Goal: Transaction & Acquisition: Purchase product/service

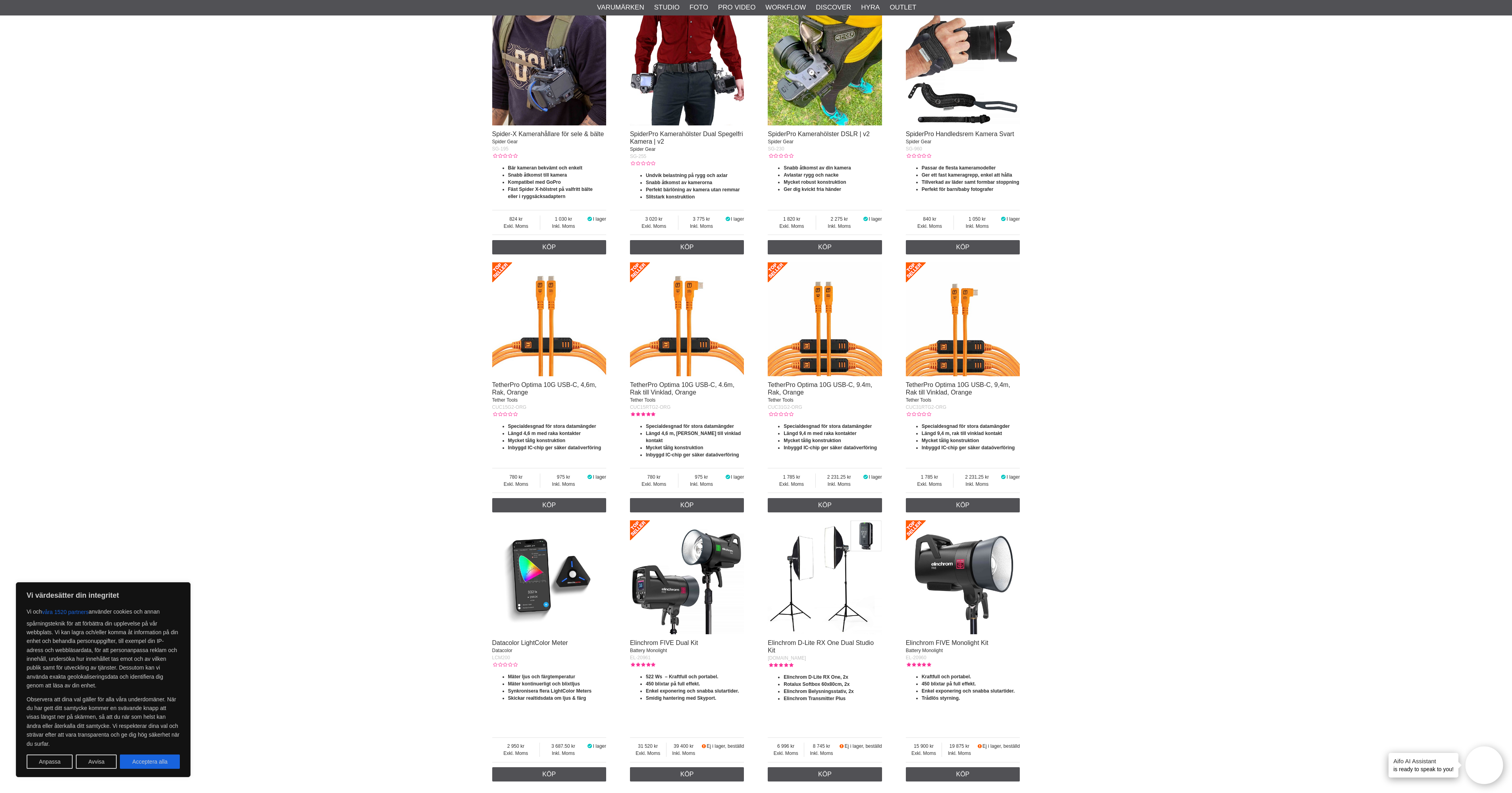
scroll to position [842, 0]
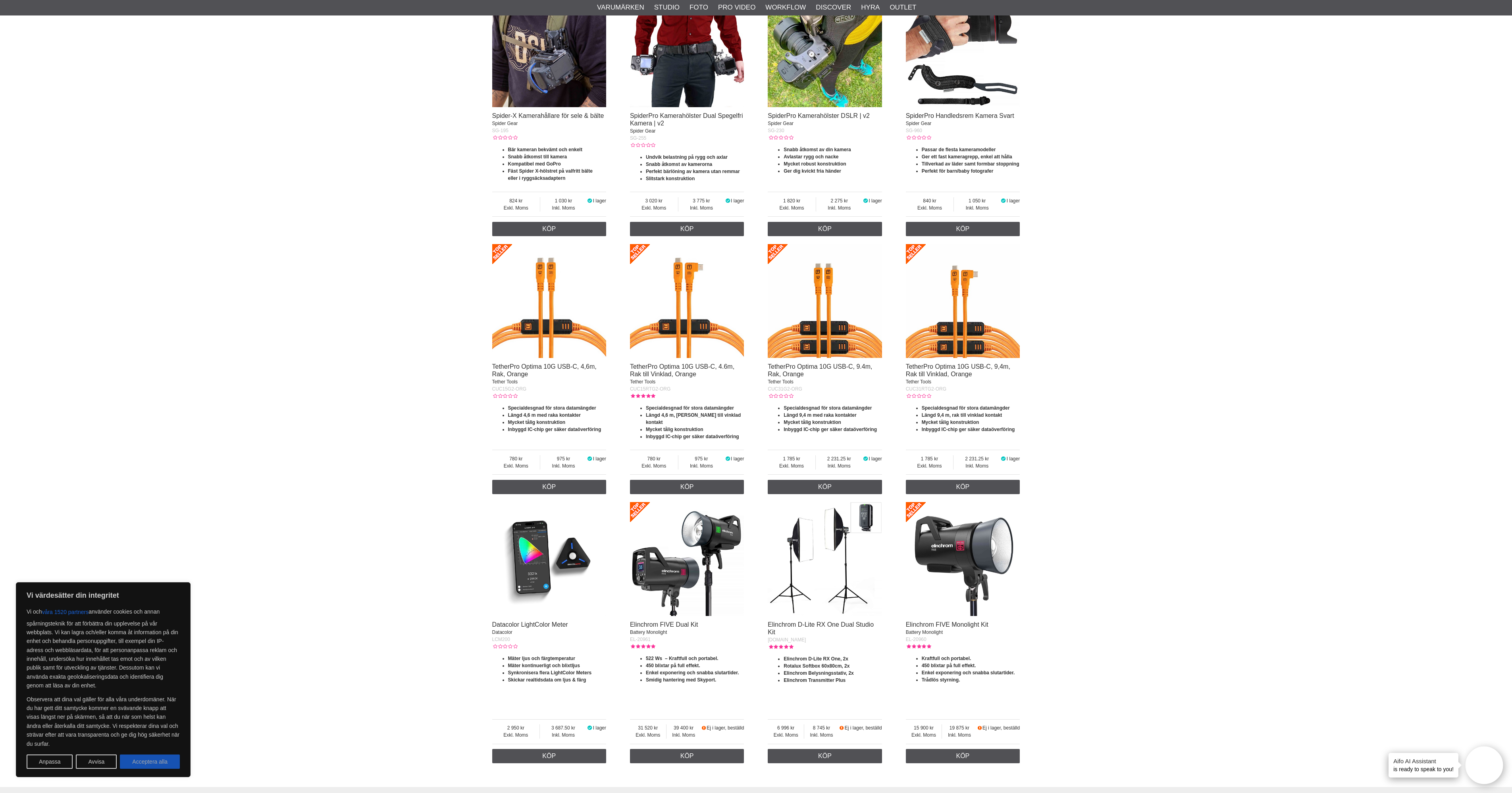
drag, startPoint x: 0, startPoint y: 0, endPoint x: 156, endPoint y: 762, distance: 777.8
click at [156, 762] on button "Acceptera alla" at bounding box center [150, 762] width 60 height 14
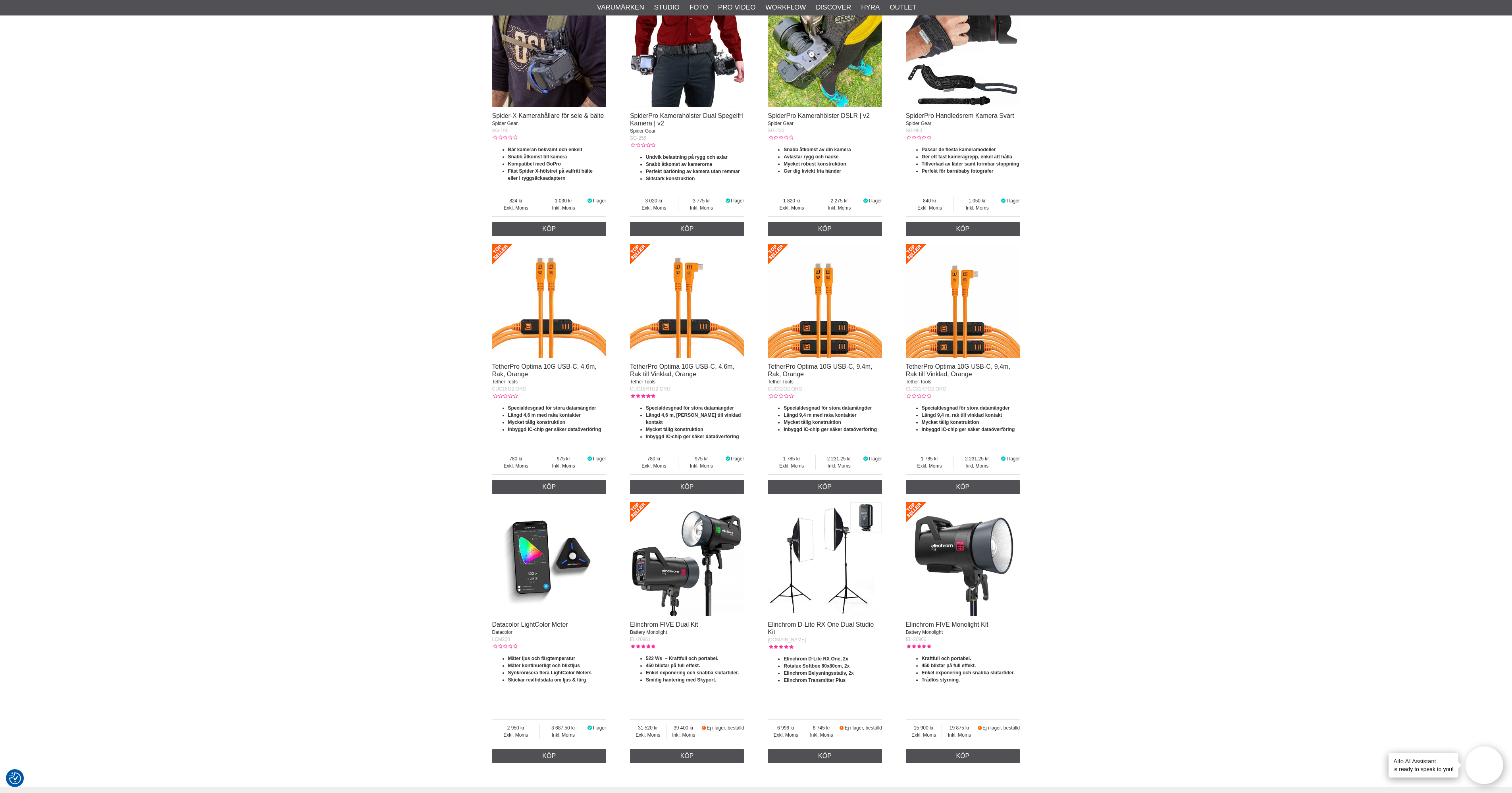
checkbox input "true"
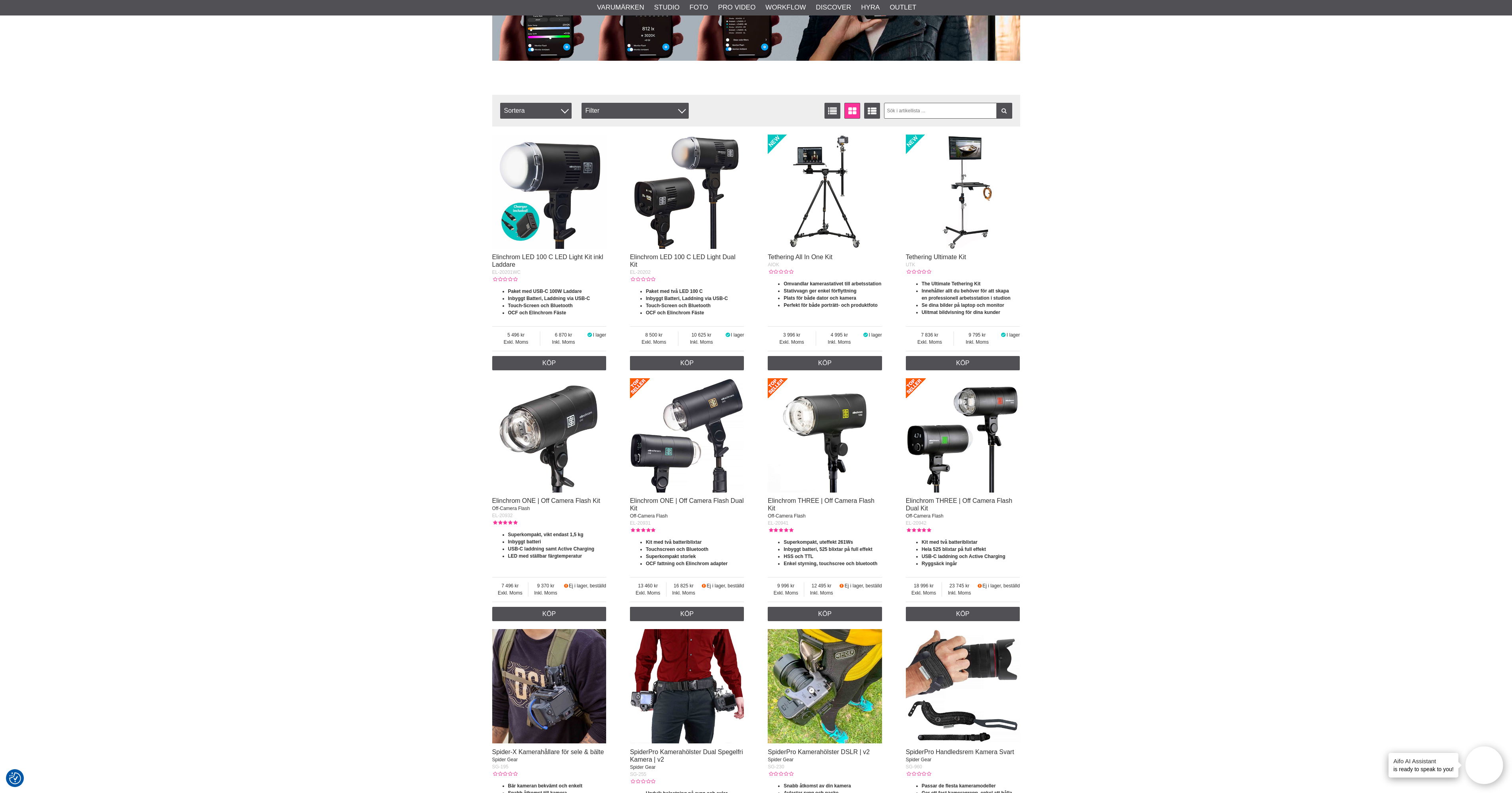
scroll to position [103, 0]
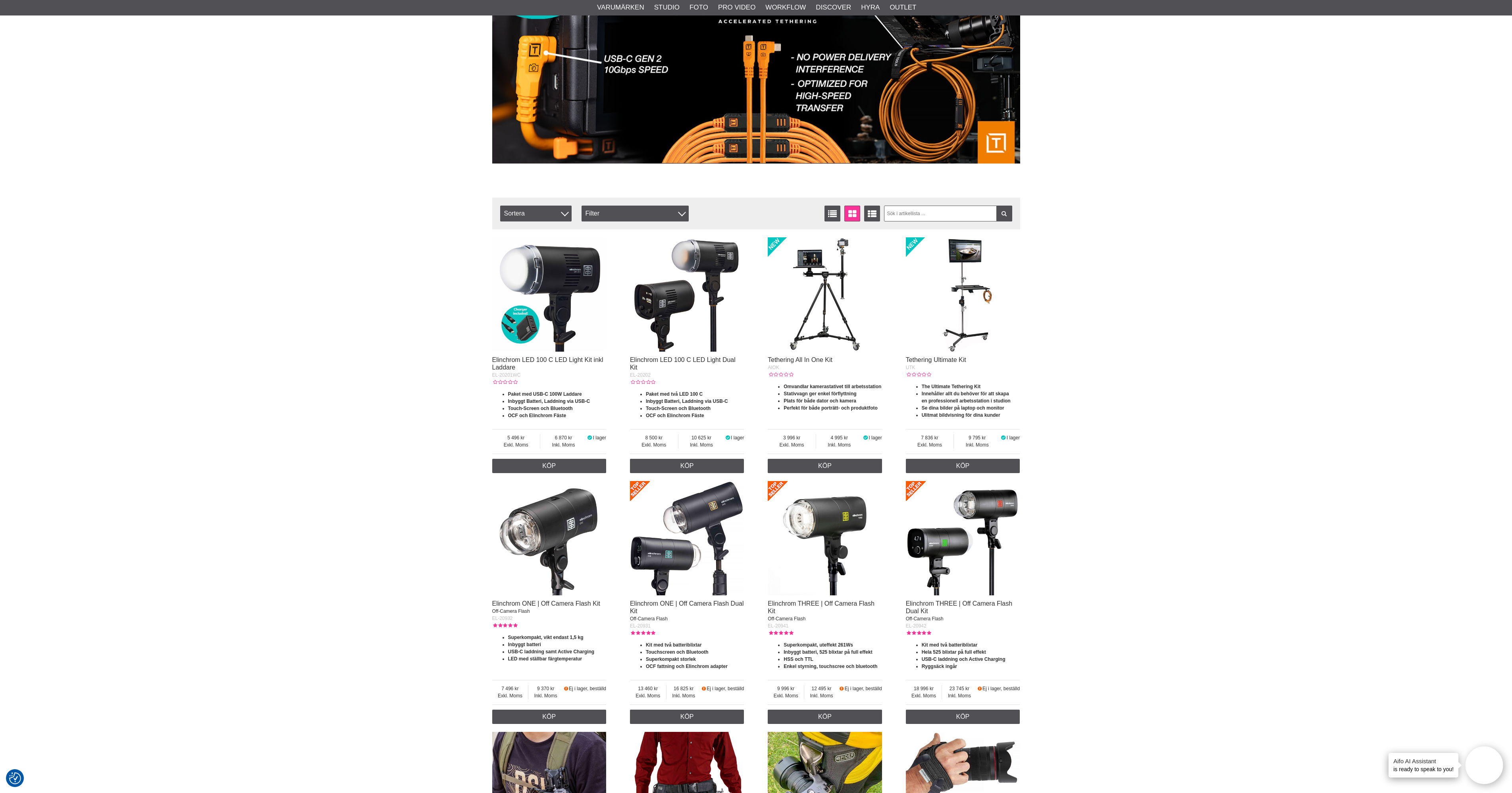
click at [564, 210] on div at bounding box center [565, 212] width 8 height 8
click at [670, 211] on div "Filter" at bounding box center [635, 213] width 107 height 16
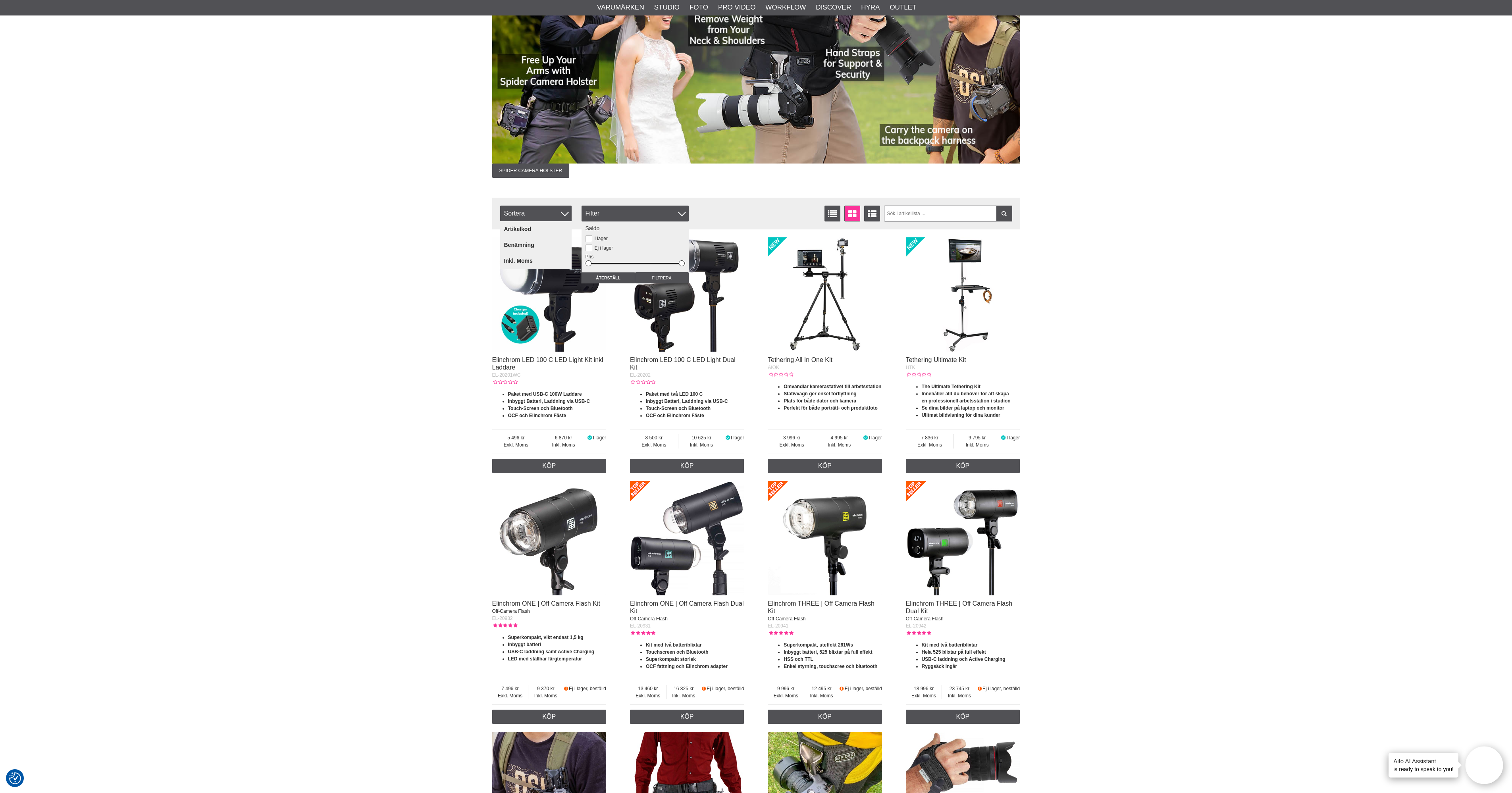
click at [670, 211] on div "Filter" at bounding box center [635, 213] width 107 height 16
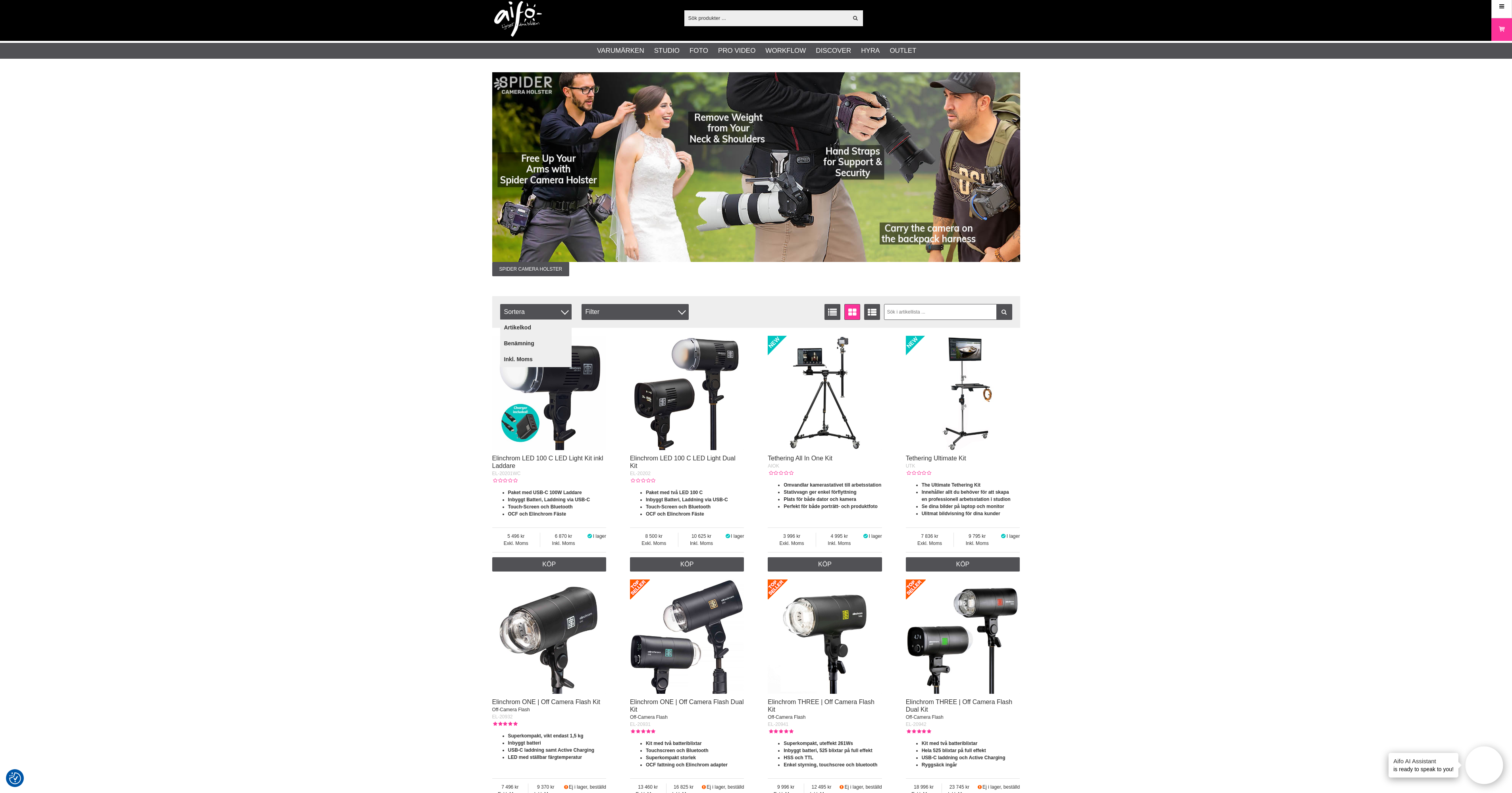
scroll to position [0, 0]
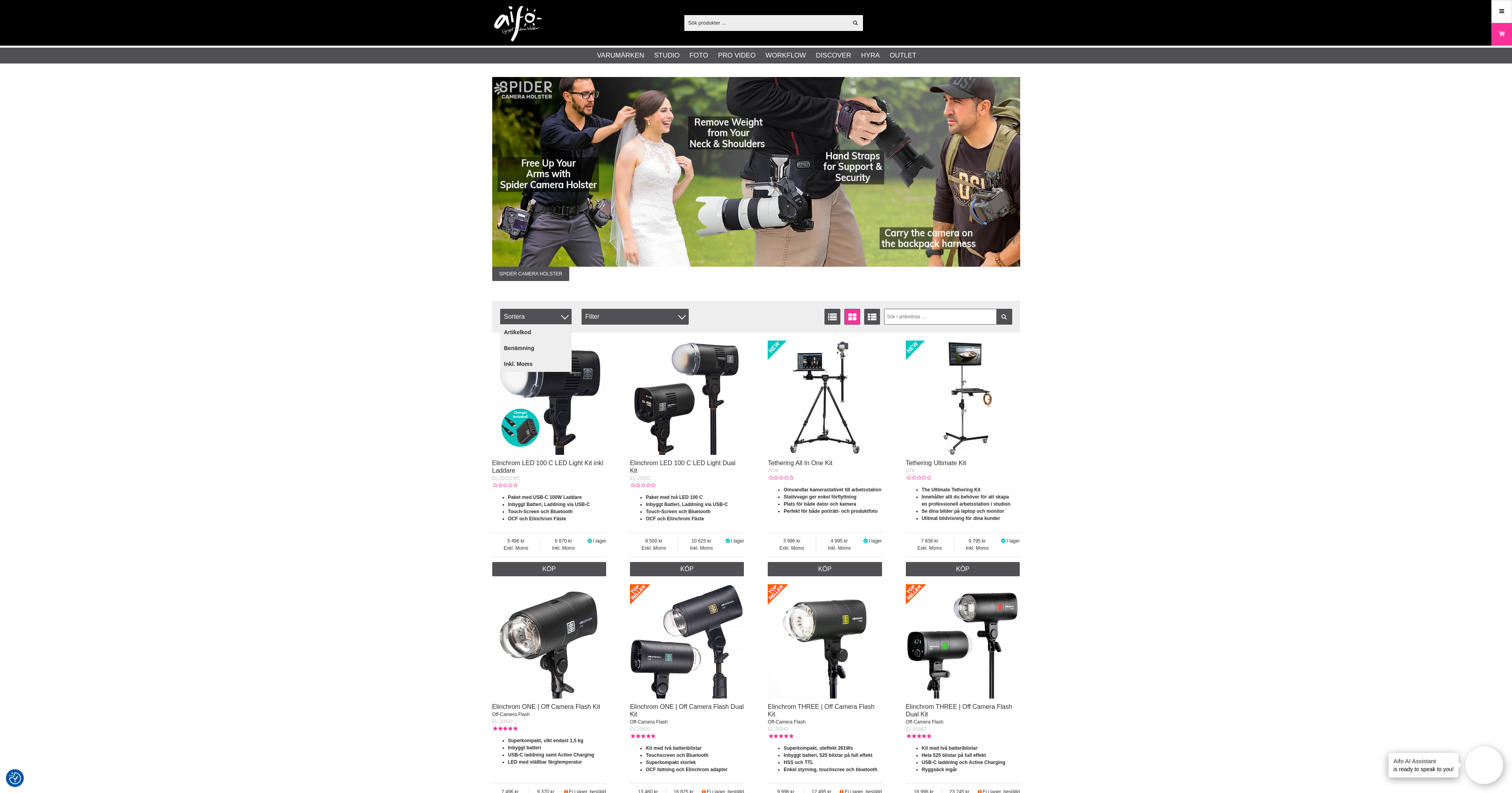
click at [666, 53] on link "Studio" at bounding box center [667, 56] width 25 height 11
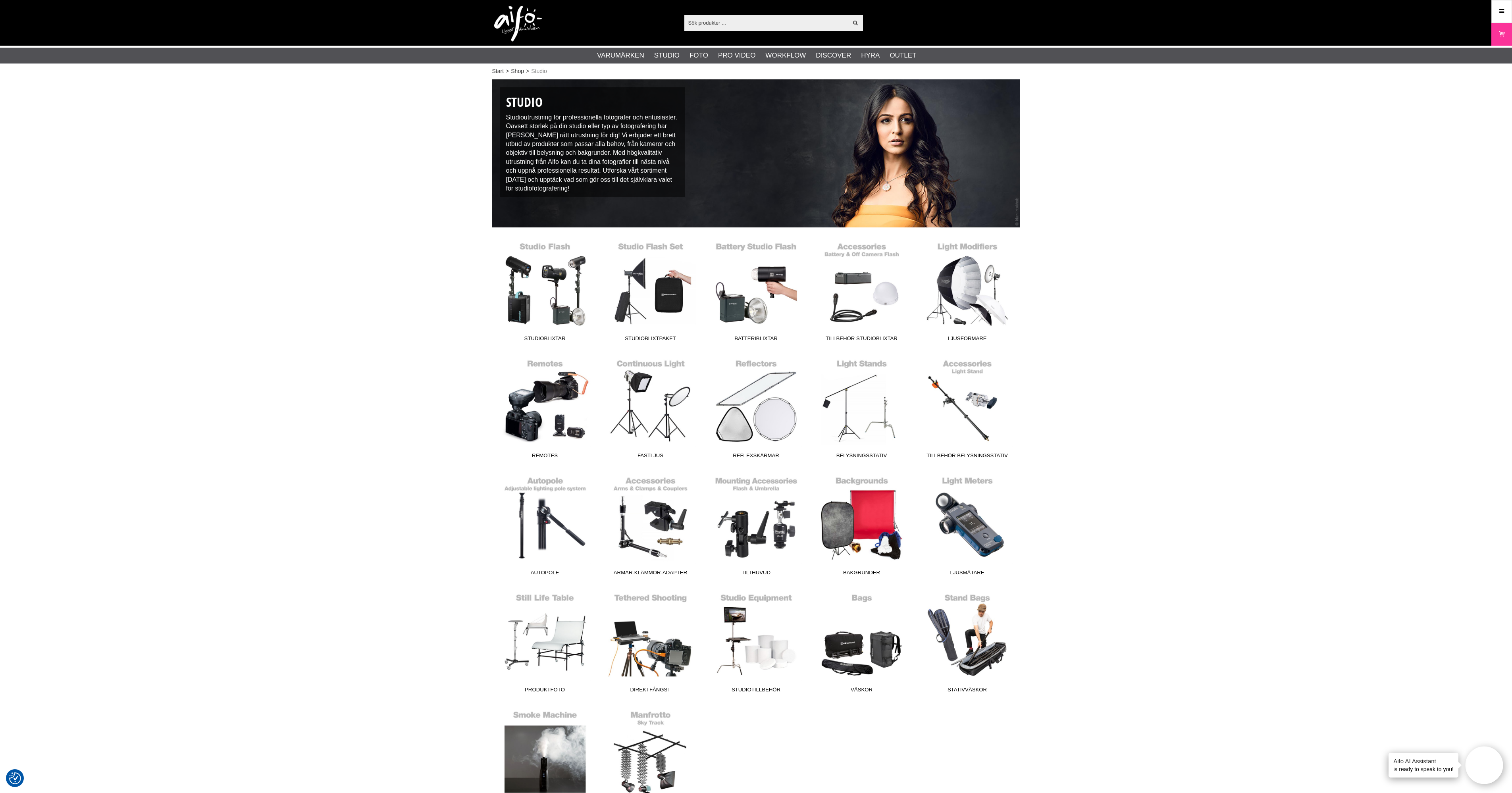
click at [0, 0] on link "Studioblixtar" at bounding box center [0, 0] width 0 height 0
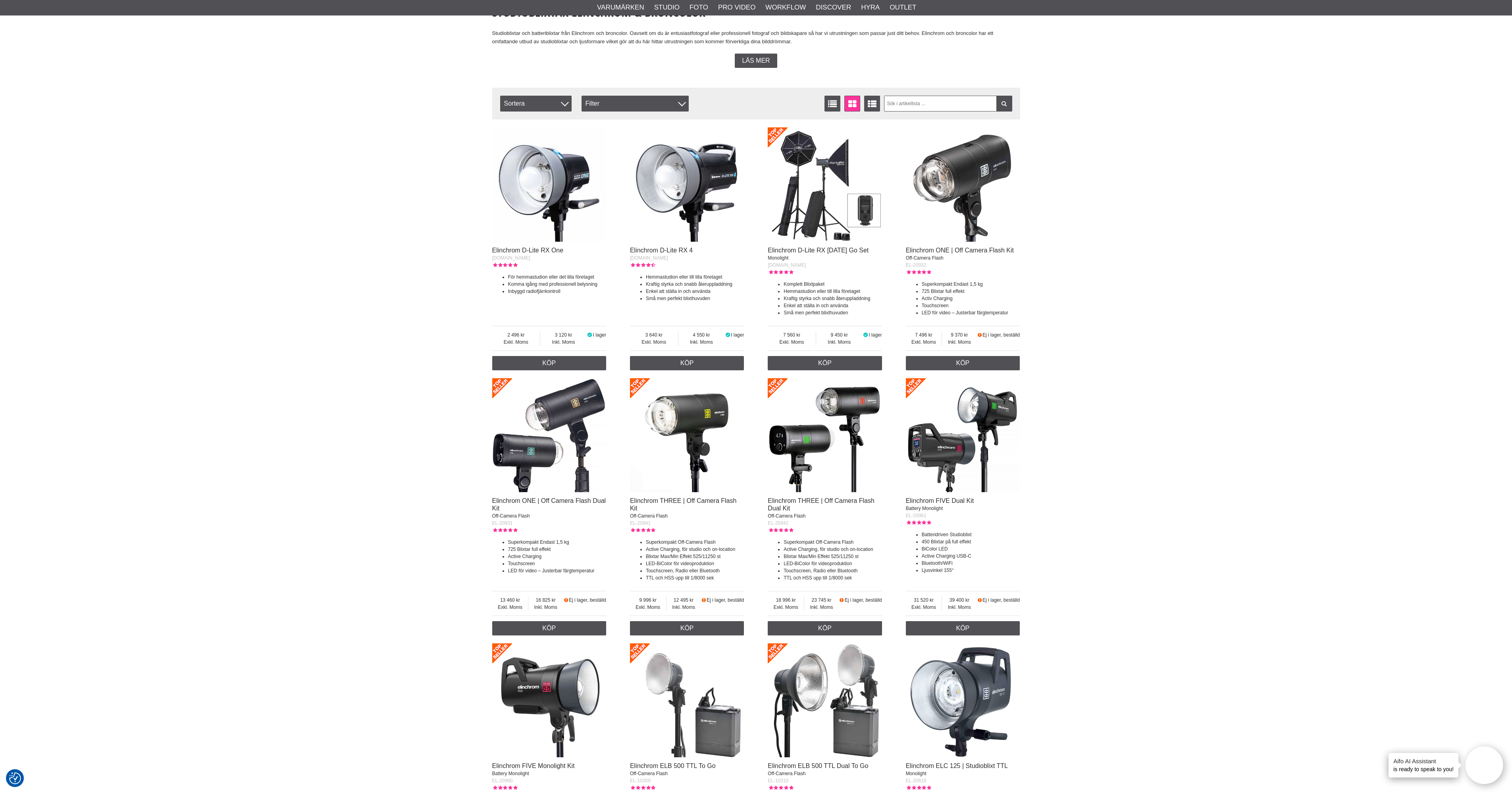
scroll to position [56, 0]
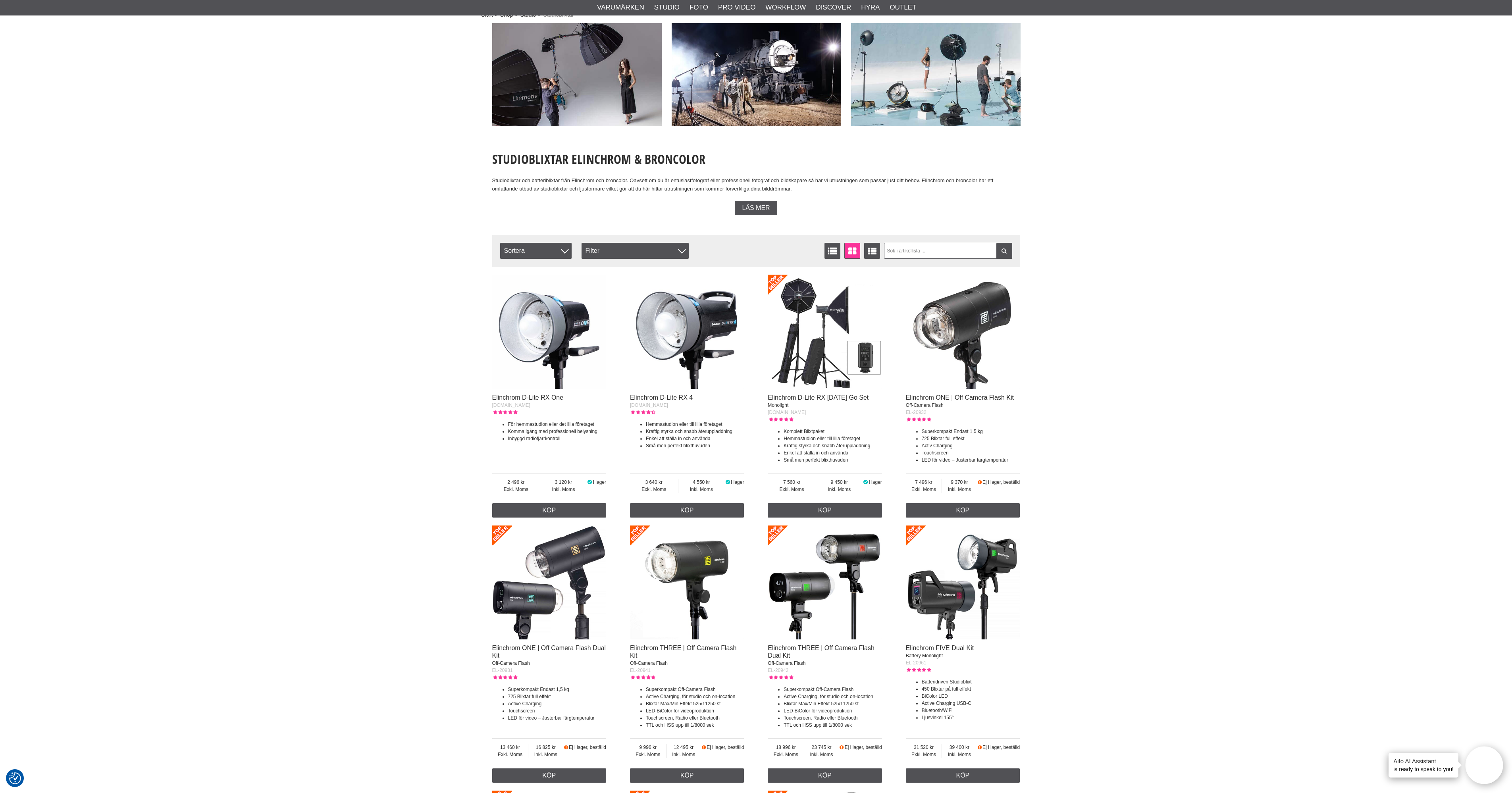
click at [706, 326] on img at bounding box center [687, 332] width 114 height 114
